Goal: Communication & Community: Answer question/provide support

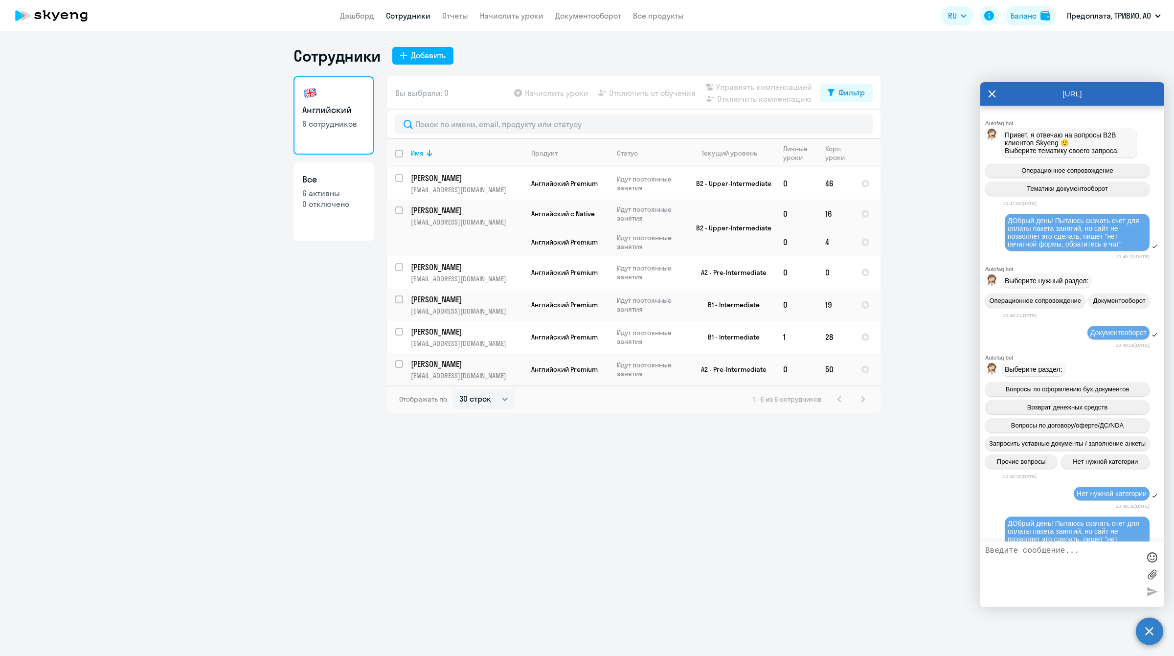
select select "30"
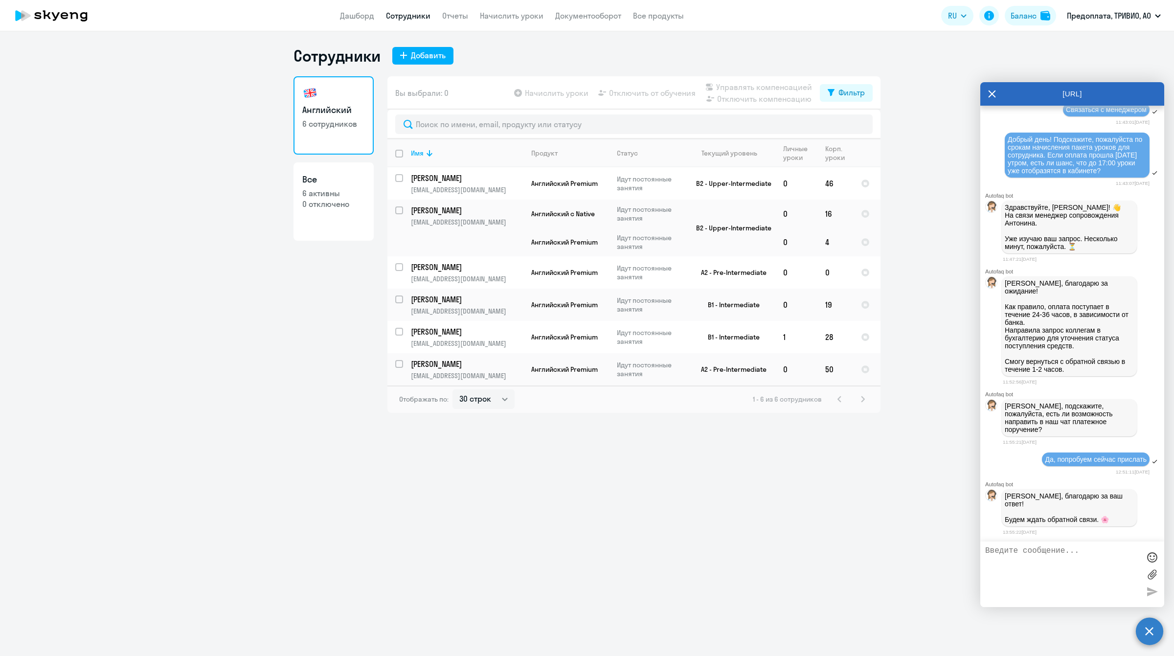
click at [1150, 577] on label at bounding box center [1152, 574] width 15 height 15
click at [0, 0] on input "file" at bounding box center [0, 0] width 0 height 0
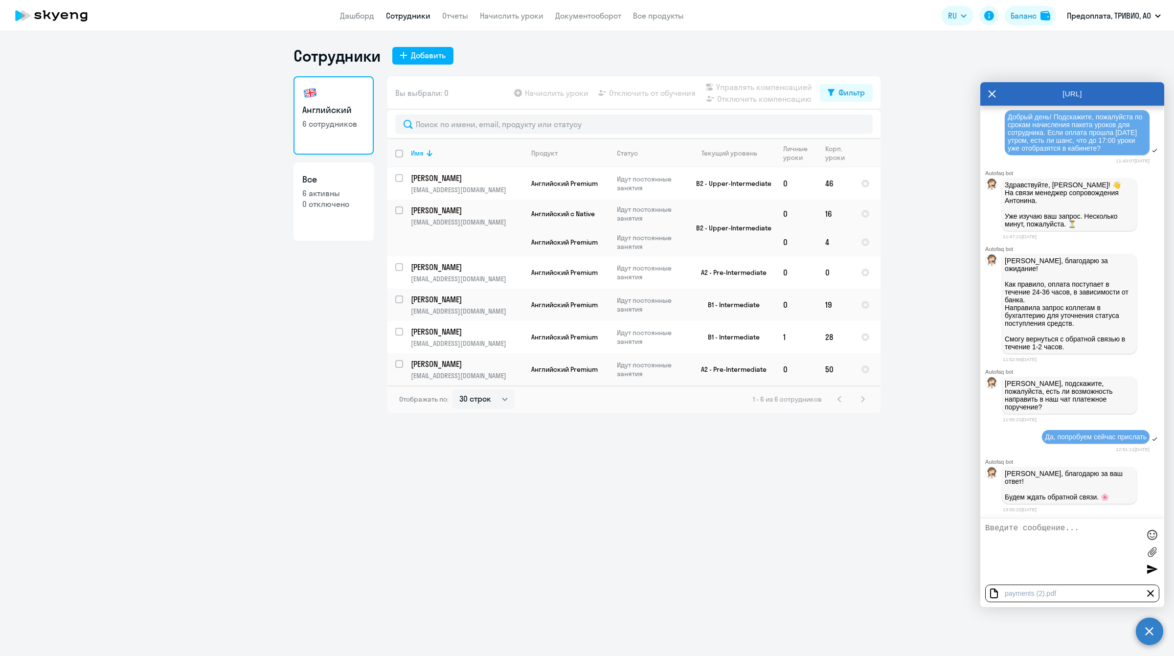
click at [1029, 533] on textarea at bounding box center [1062, 552] width 155 height 56
click at [1150, 574] on div at bounding box center [1152, 569] width 15 height 15
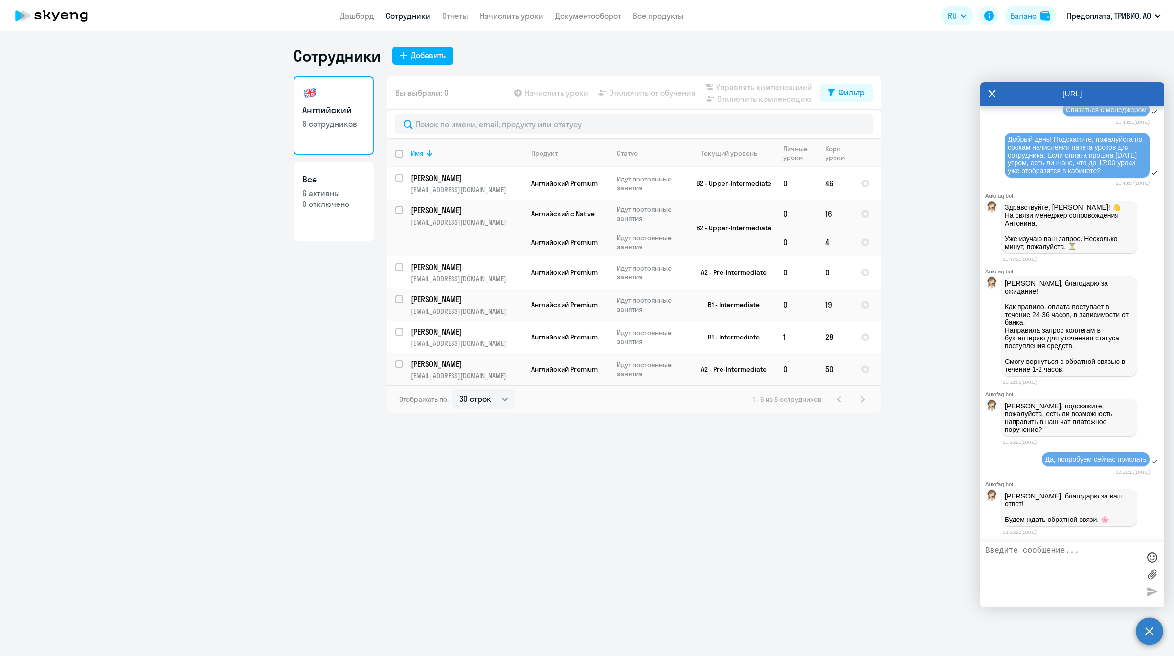
scroll to position [3086, 0]
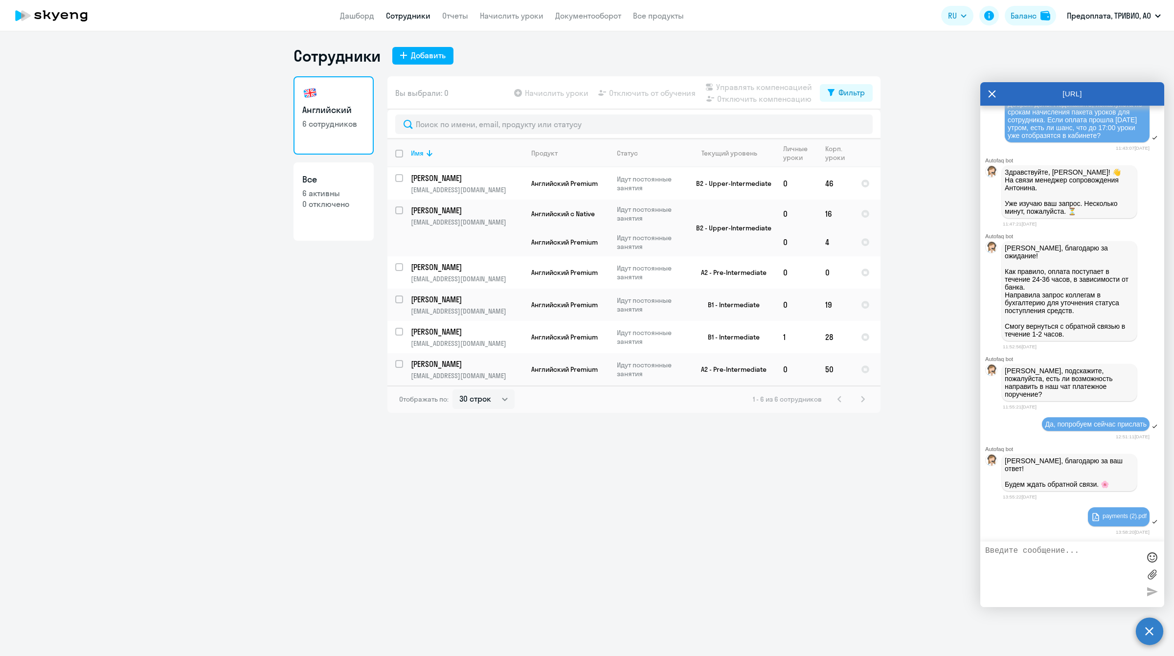
click at [1029, 556] on textarea at bounding box center [1062, 574] width 155 height 56
type textarea "Д"
type textarea "Здравствуйте еще раз. Высылаем платежное поручение."
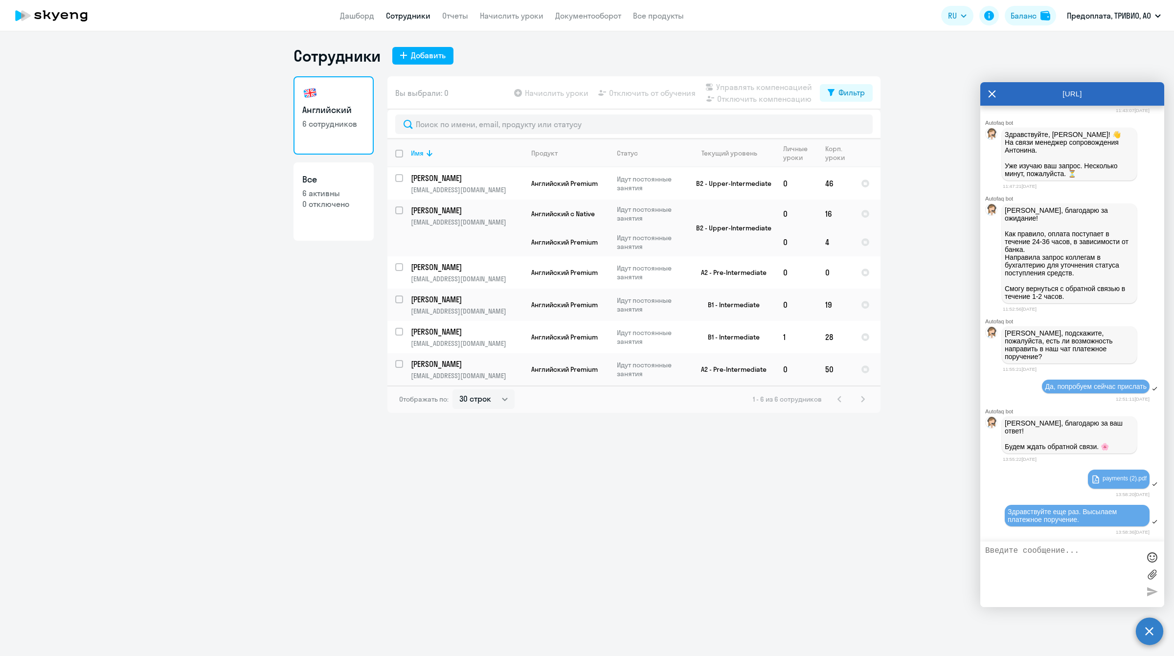
scroll to position [3189, 0]
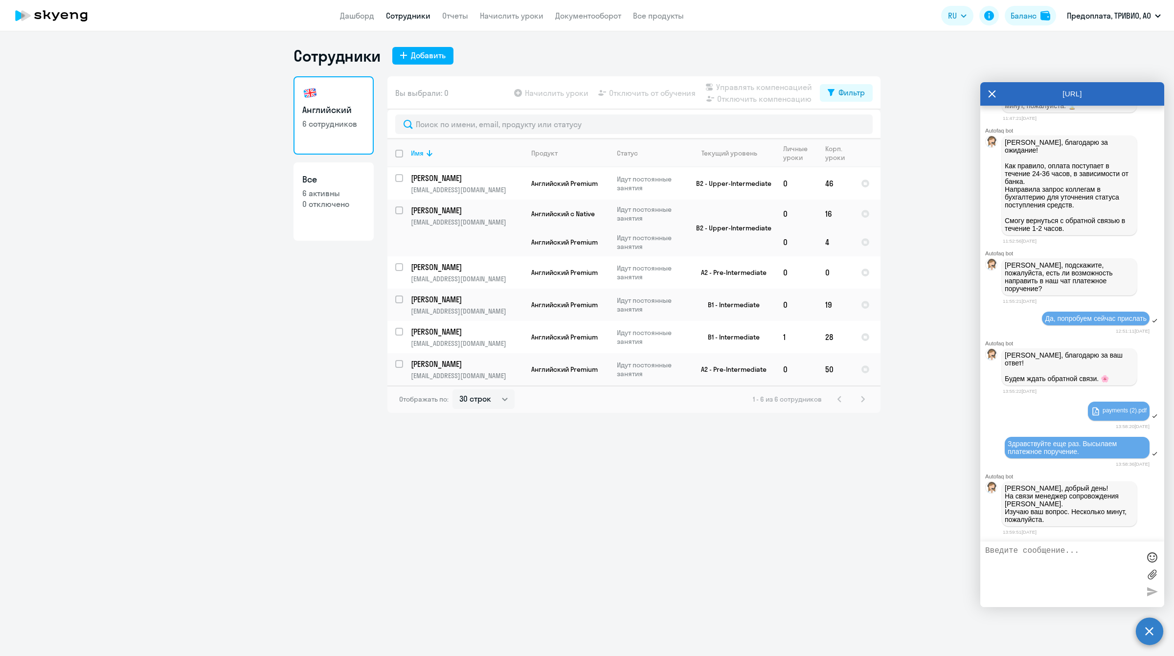
click at [646, 594] on div "Сотрудники Добавить Английский 6 сотрудников Все 6 активны 0 отключено Вы выбра…" at bounding box center [587, 343] width 1174 height 625
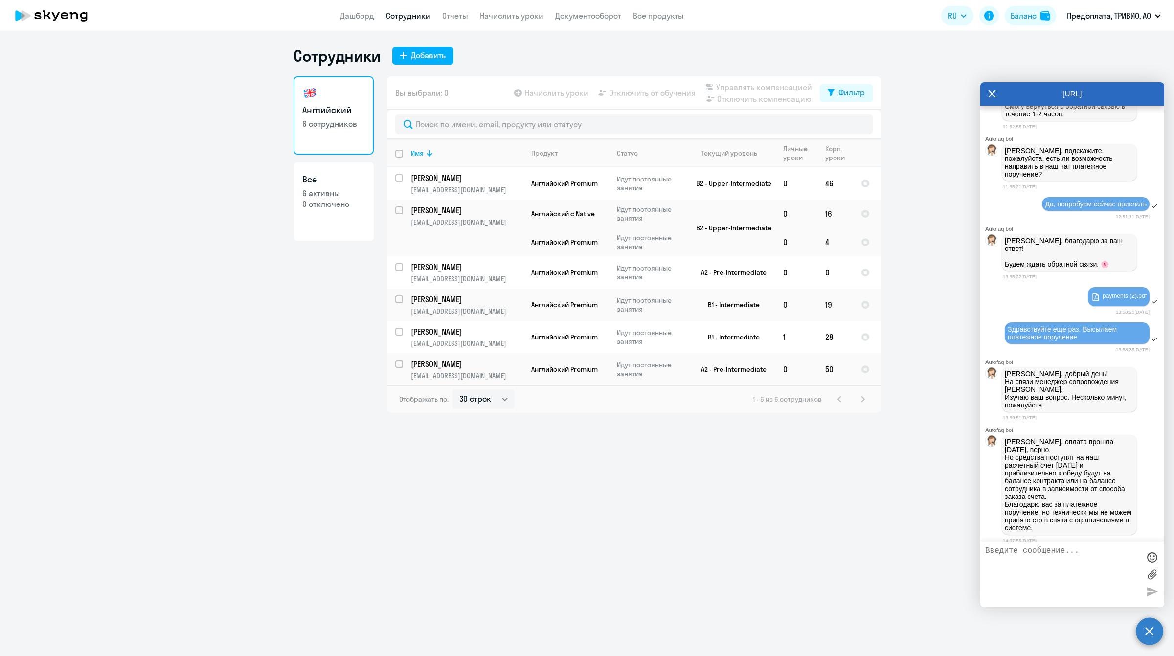
scroll to position [3350, 0]
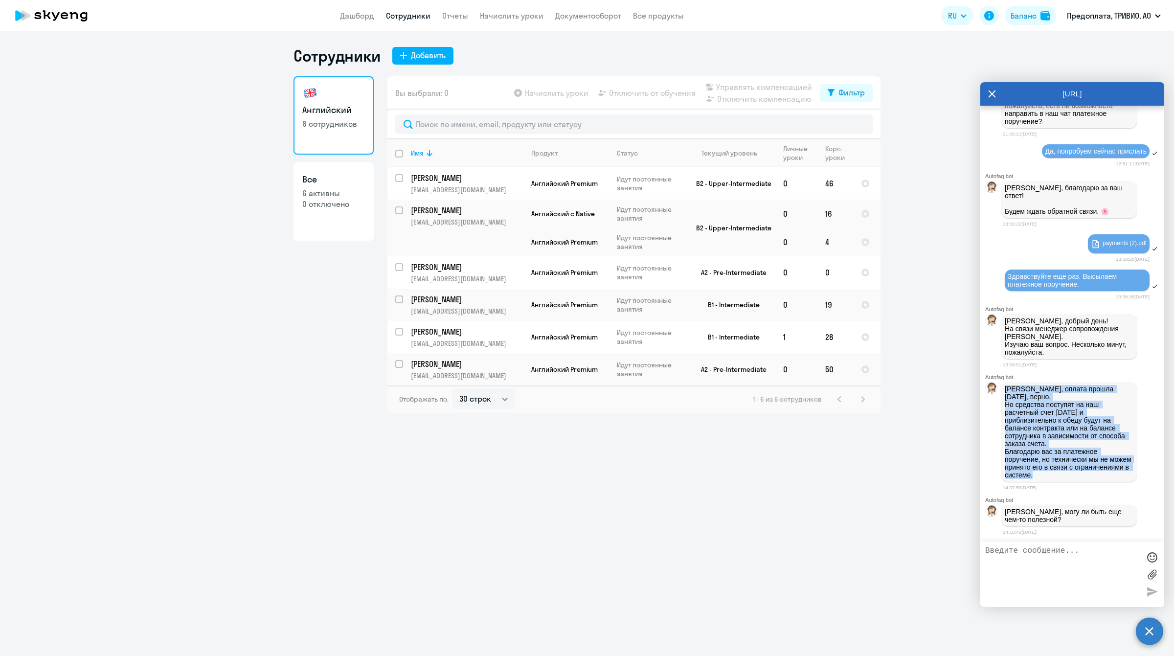
drag, startPoint x: 1005, startPoint y: 392, endPoint x: 1096, endPoint y: 473, distance: 121.3
click at [1096, 473] on p "[PERSON_NAME], оплата прошла [DATE], верно. Но средства поступят на наш расчетн…" at bounding box center [1069, 432] width 129 height 94
copy p "[PERSON_NAME], оплата прошла [DATE], верно. Но средства поступят на наш расчетн…"
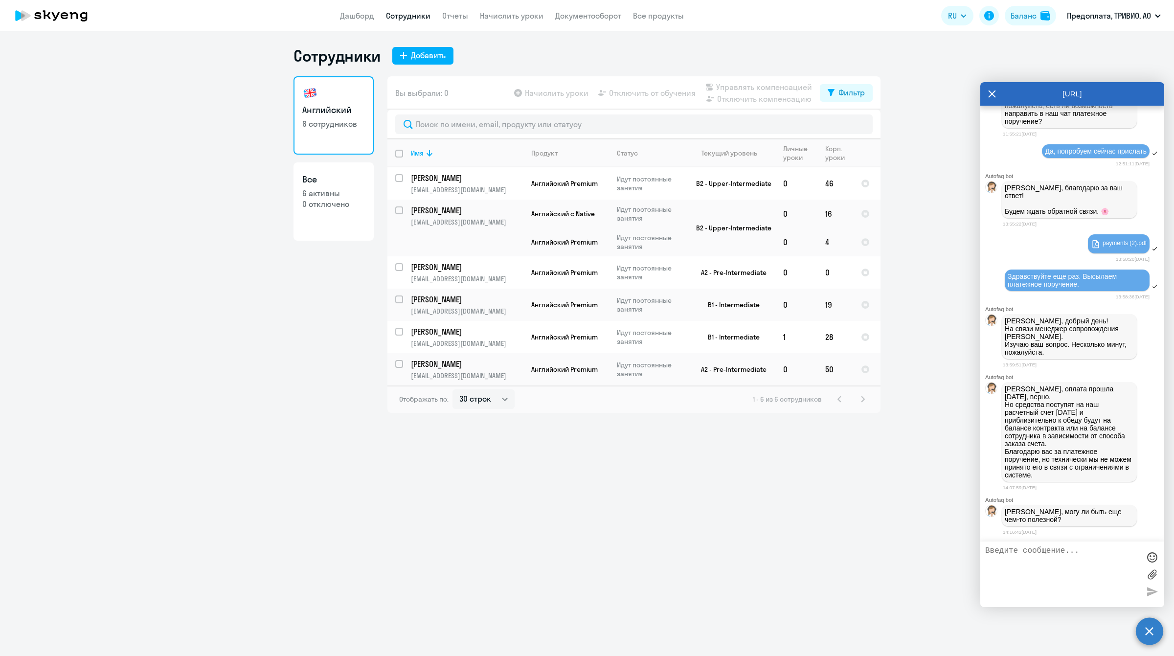
click at [1066, 556] on textarea at bounding box center [1062, 574] width 155 height 56
type textarea "Поняла вас, спасибо! Будем тогда ждать."
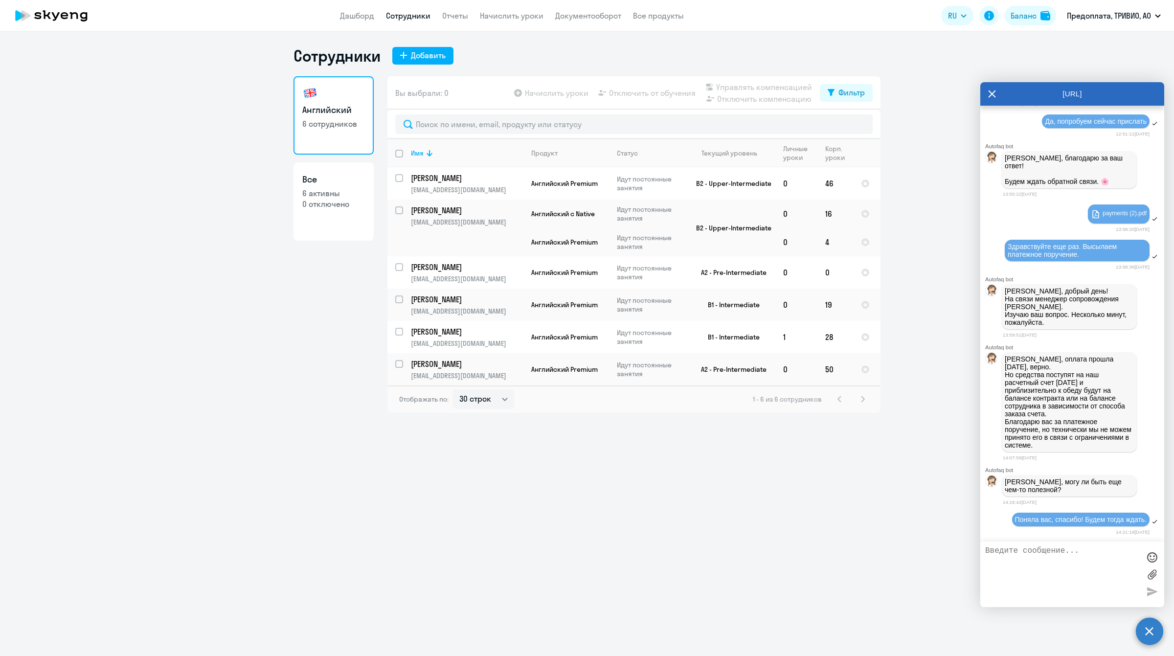
scroll to position [3387, 0]
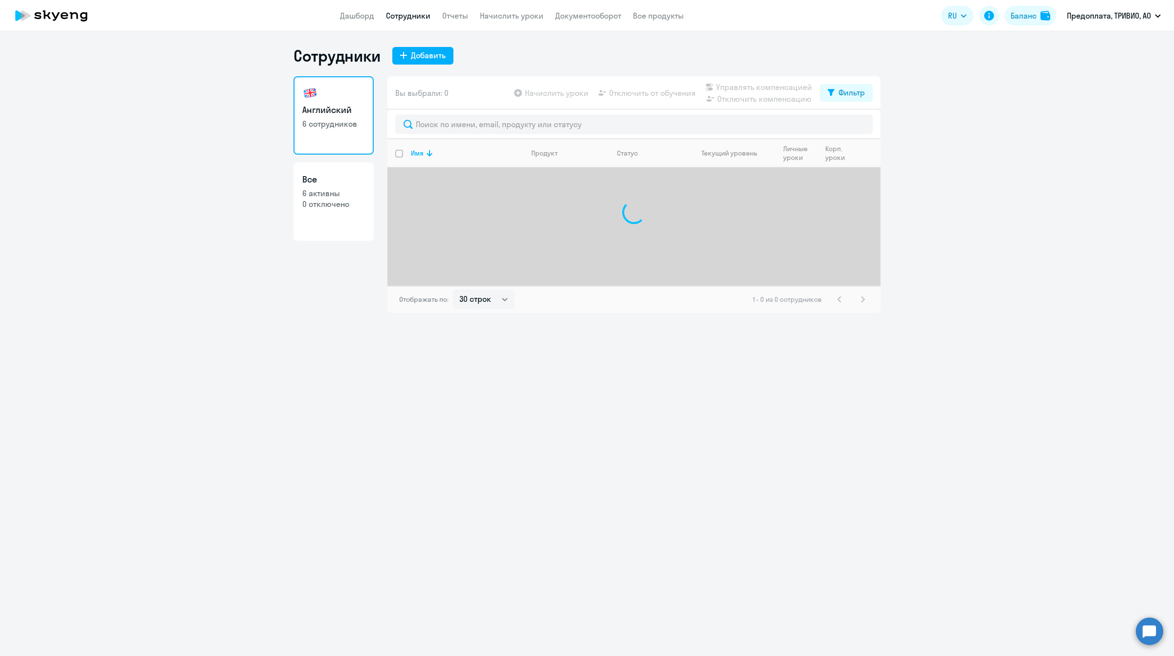
select select "30"
